Goal: Check status: Check status

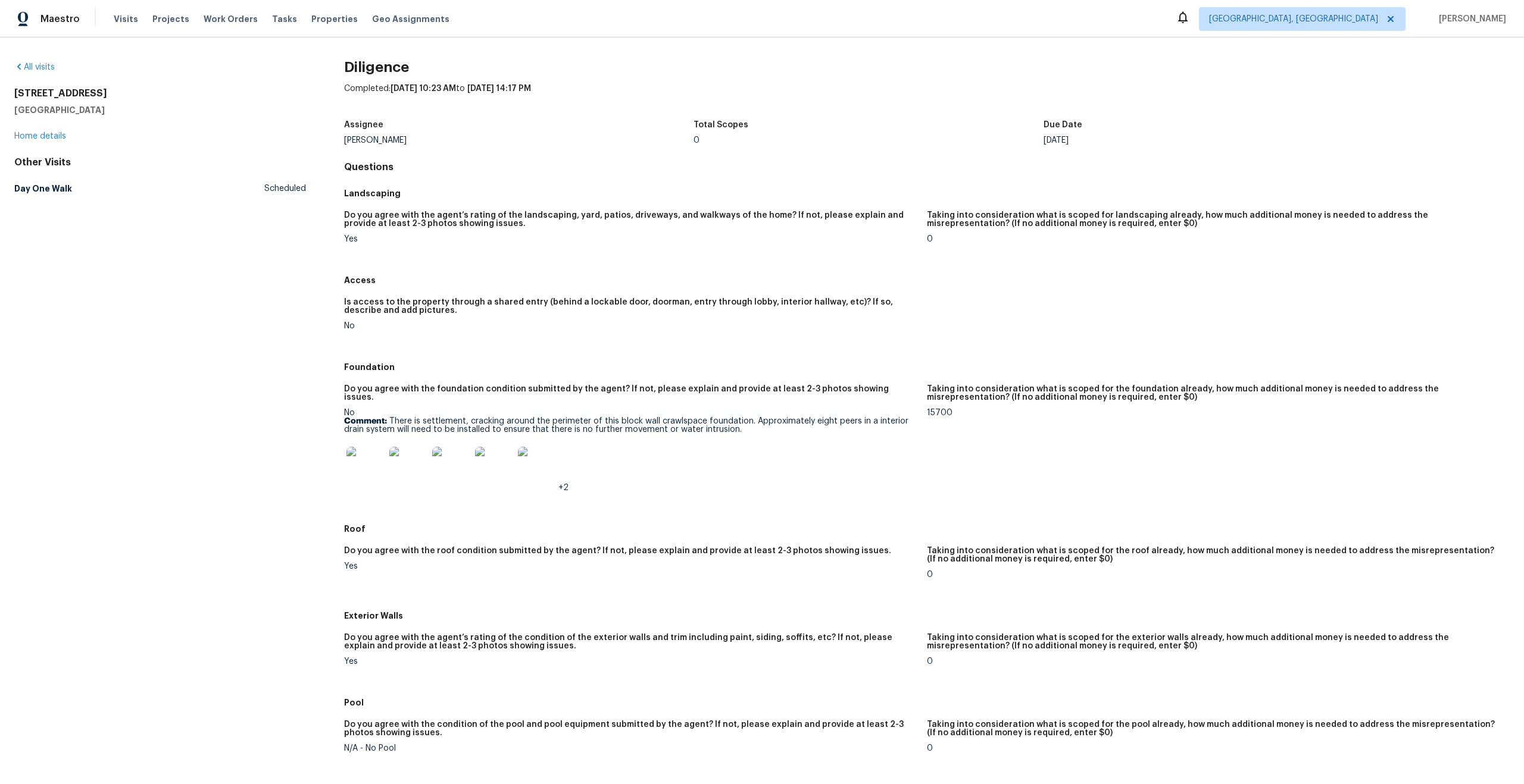
click at [355, 449] on img at bounding box center [366, 466] width 38 height 38
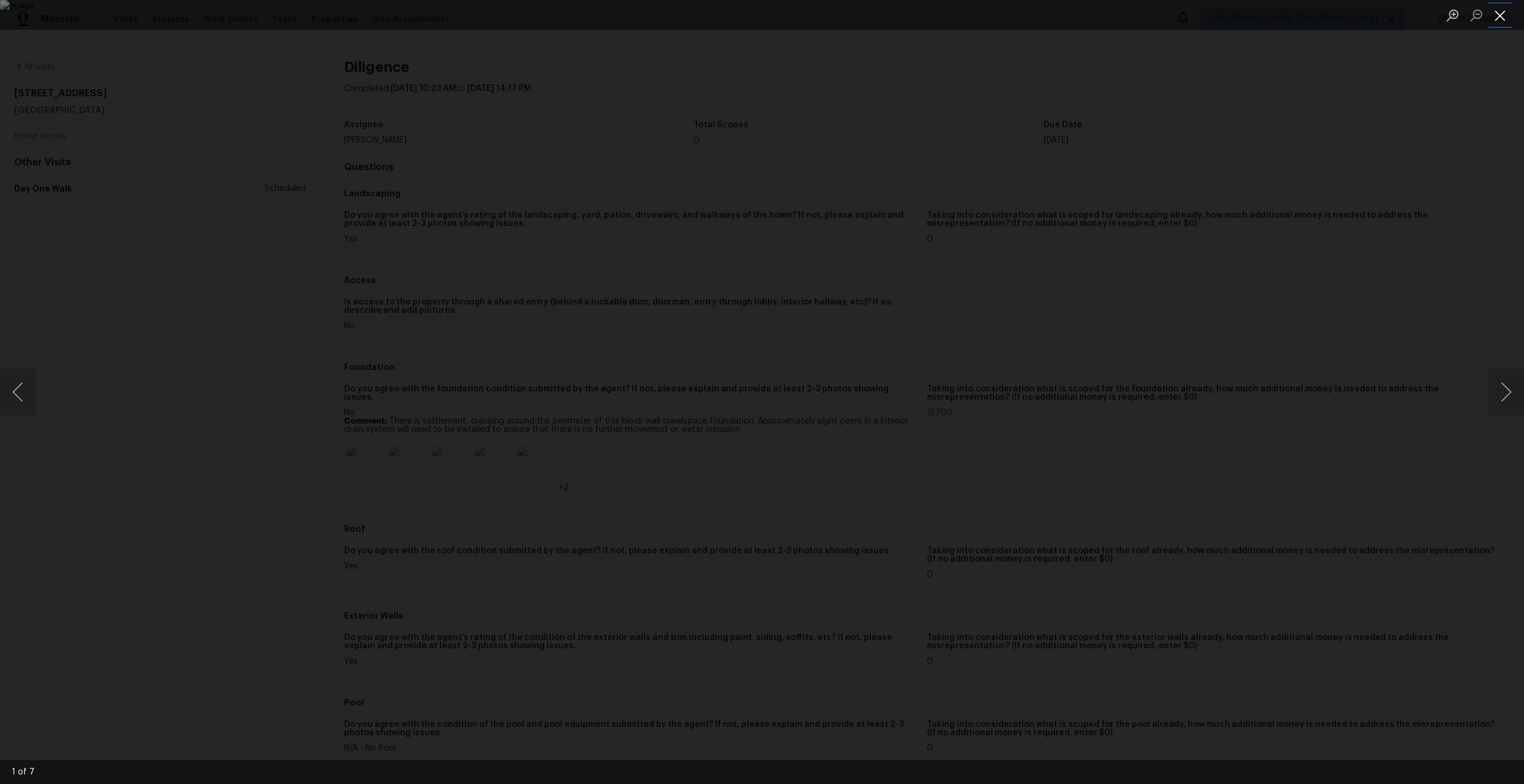
click at [1501, 13] on button "Close lightbox" at bounding box center [1500, 15] width 24 height 21
click at [1498, 20] on button "Close lightbox" at bounding box center [1500, 15] width 24 height 21
click at [1499, 17] on button "Close lightbox" at bounding box center [1500, 15] width 24 height 21
click at [1502, 20] on button "Close lightbox" at bounding box center [1500, 15] width 24 height 21
click at [1508, 14] on button "Close lightbox" at bounding box center [1500, 15] width 24 height 21
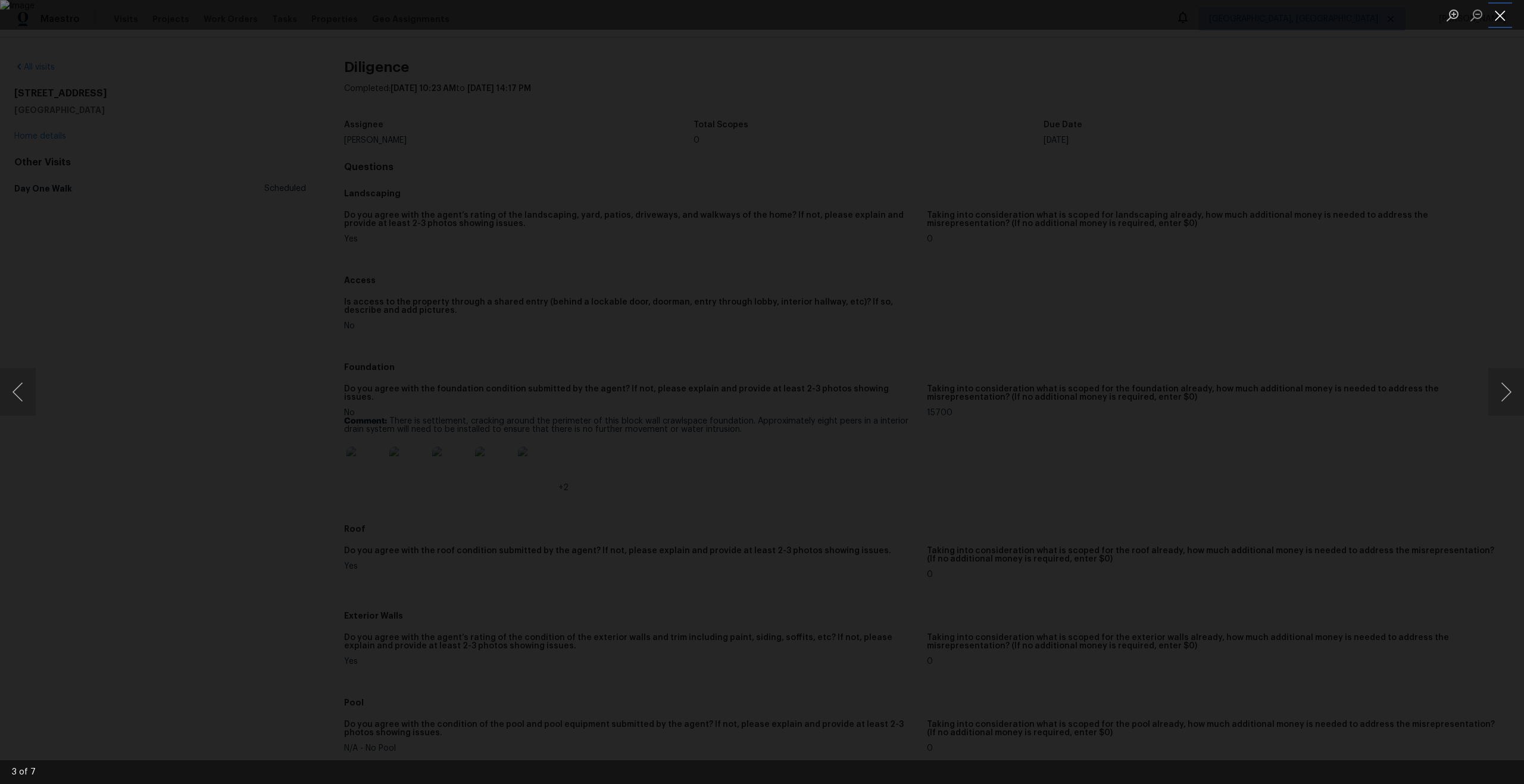
click at [1501, 16] on button "Close lightbox" at bounding box center [1500, 15] width 24 height 21
click at [1497, 9] on button "Close lightbox" at bounding box center [1500, 15] width 24 height 21
click at [1498, 12] on button "Close lightbox" at bounding box center [1500, 15] width 24 height 21
